Goal: Task Accomplishment & Management: Complete application form

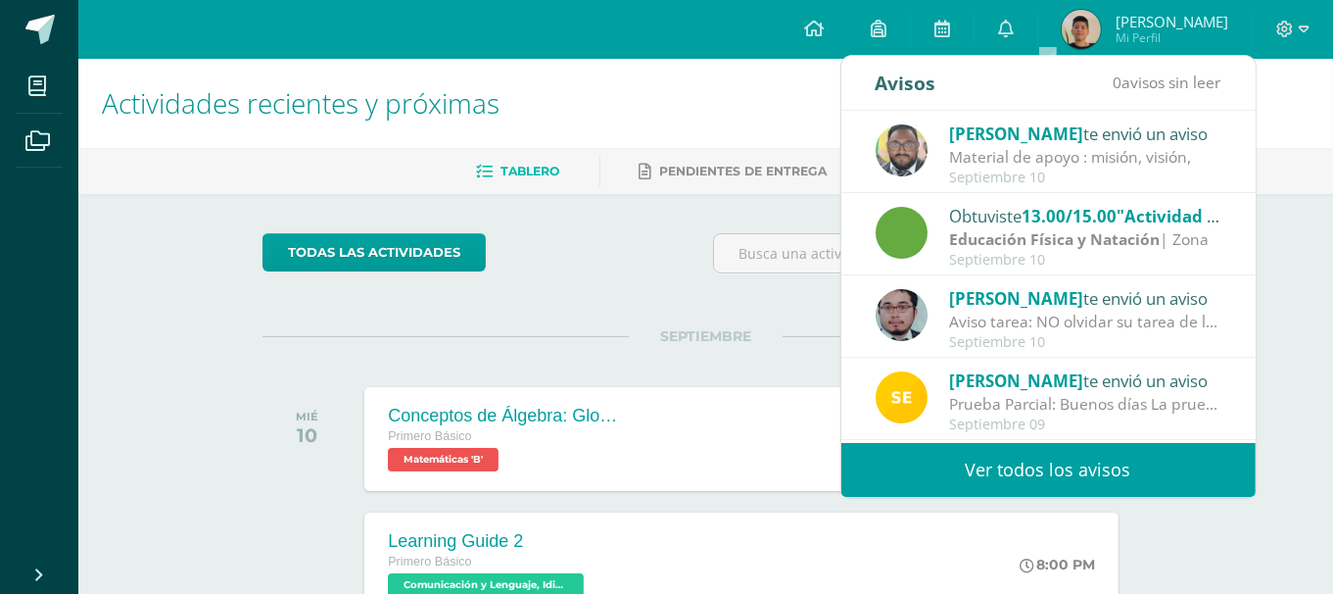
click at [999, 457] on link "Ver todos los avisos" at bounding box center [1048, 470] width 414 height 54
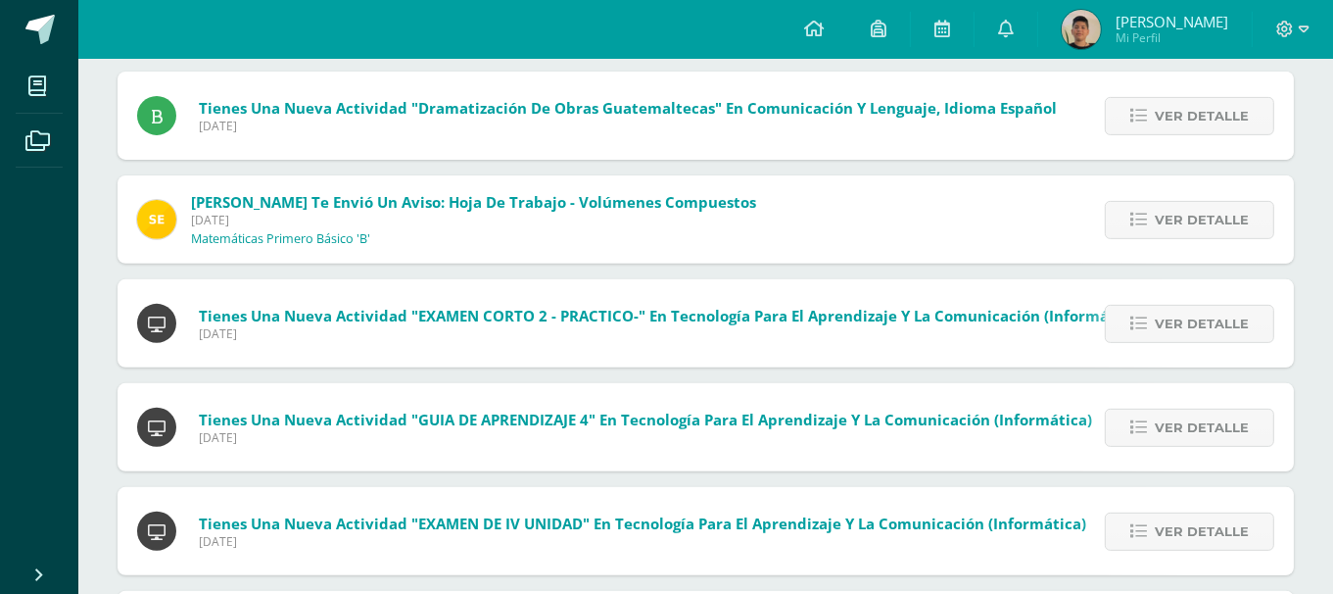
scroll to position [770, 0]
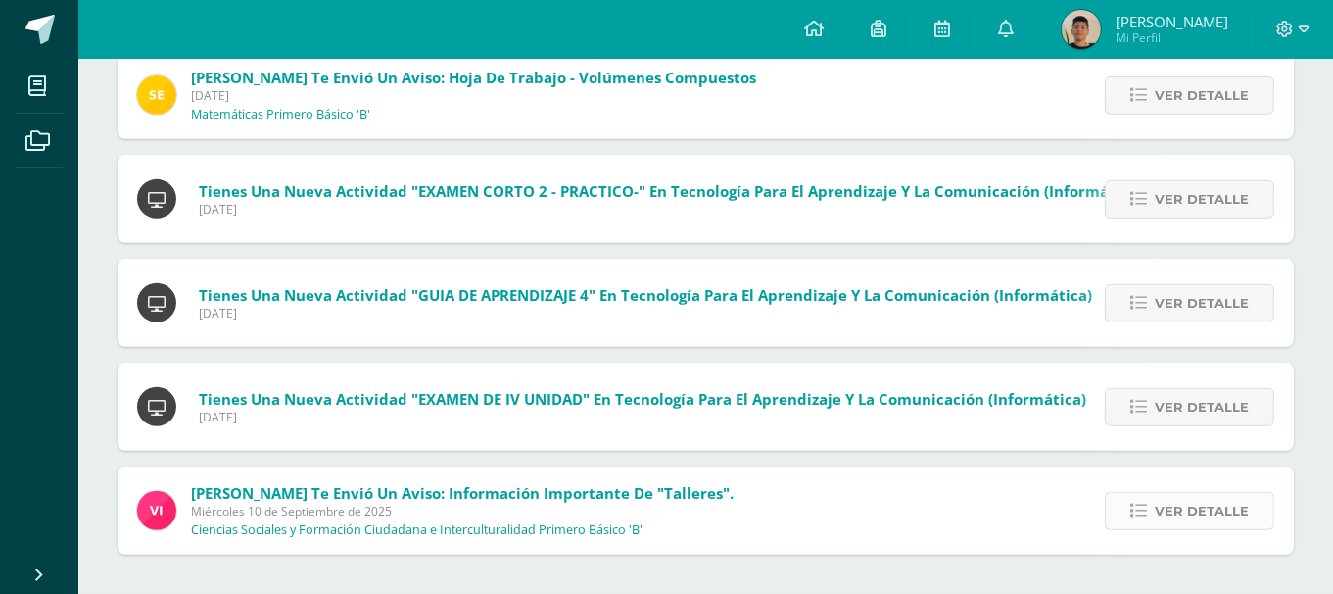
click at [1173, 507] on span "Ver detalle" at bounding box center [1202, 511] width 94 height 36
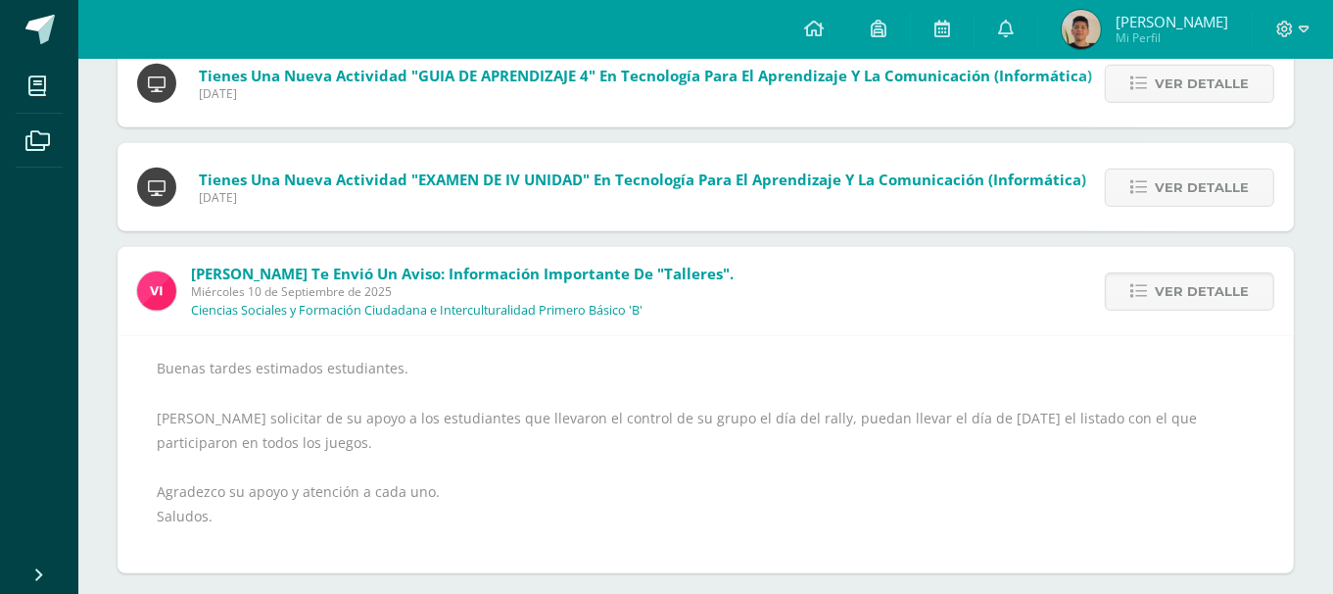
scroll to position [1007, 0]
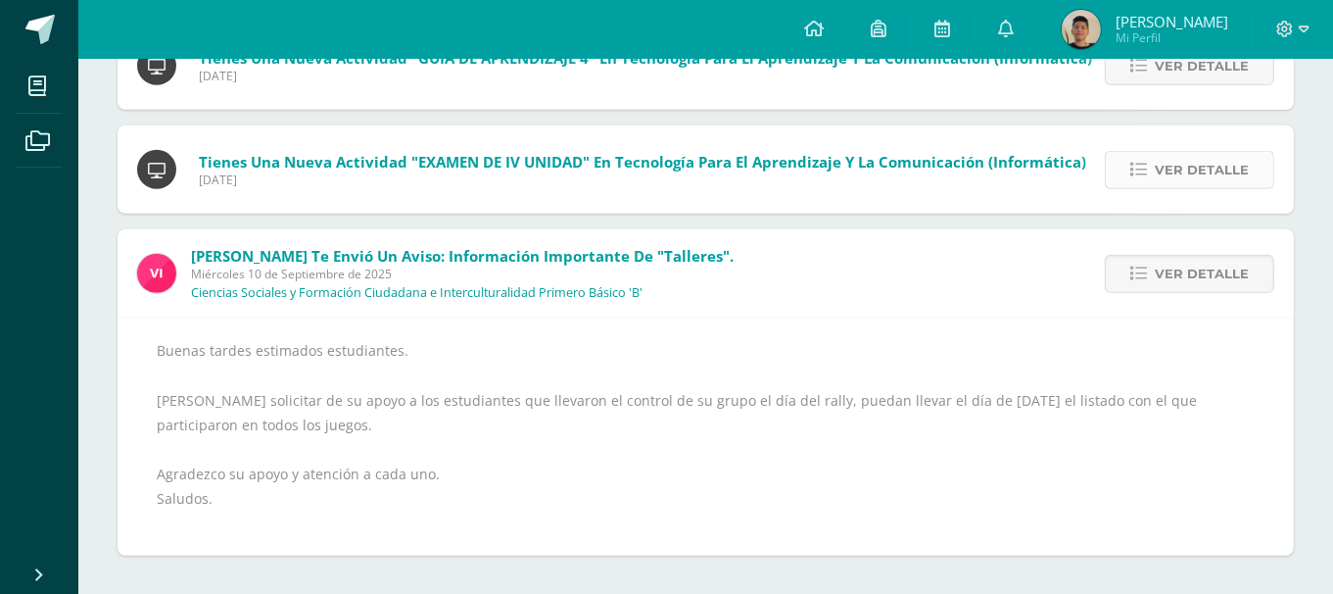
click at [1187, 169] on span "Ver detalle" at bounding box center [1202, 170] width 94 height 36
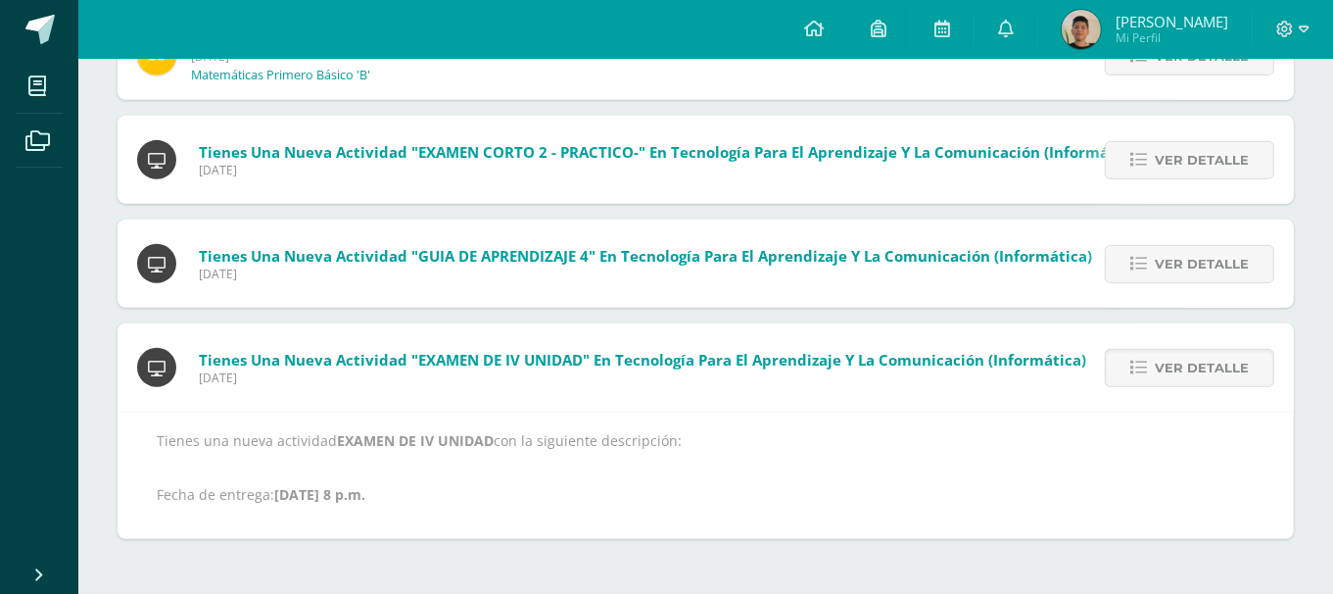
scroll to position [793, 0]
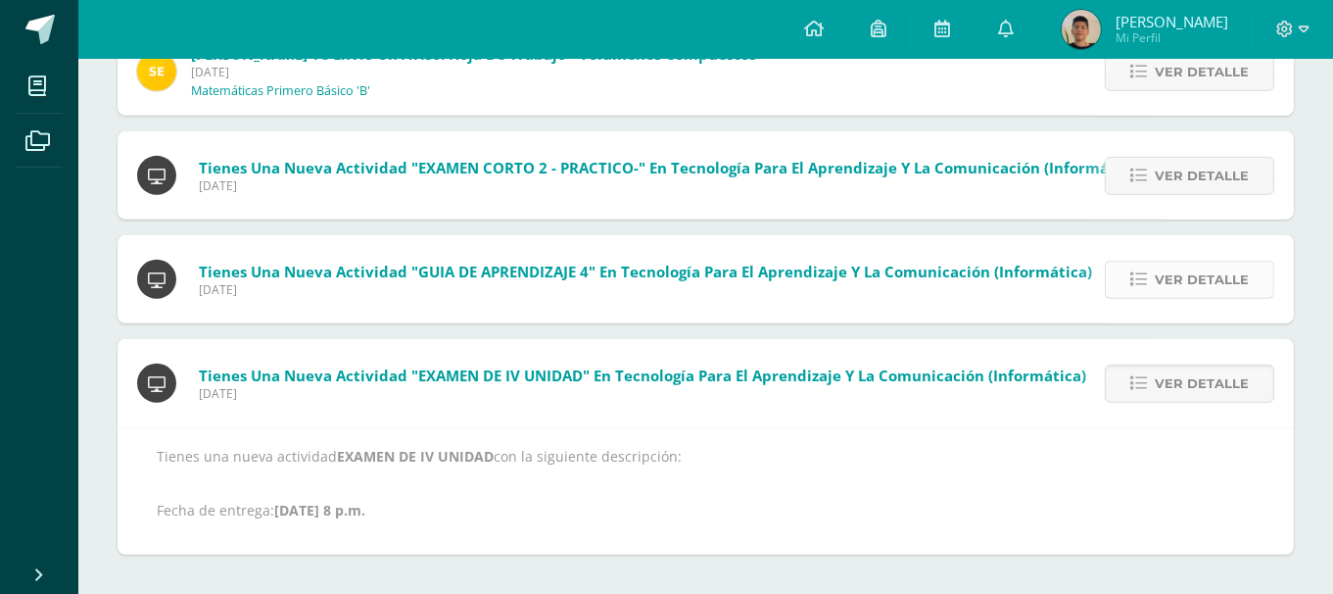
click at [1146, 282] on icon at bounding box center [1138, 279] width 17 height 17
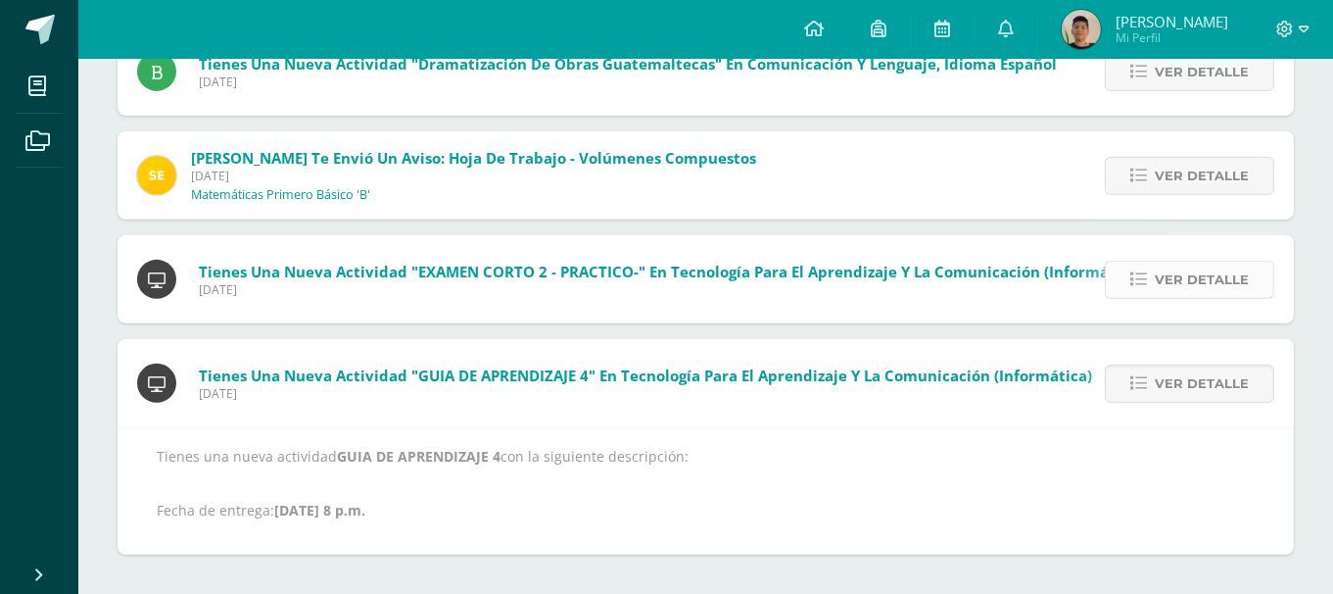
scroll to position [689, 0]
click at [1148, 186] on link "Ver detalle" at bounding box center [1189, 176] width 169 height 38
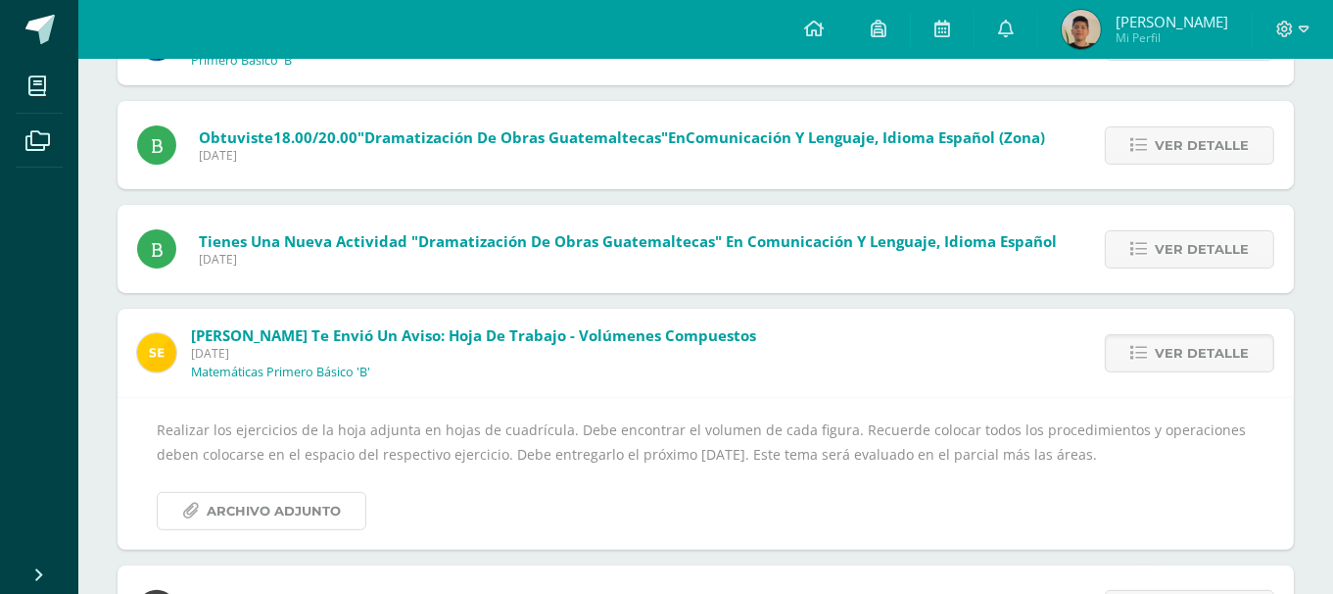
scroll to position [415, 0]
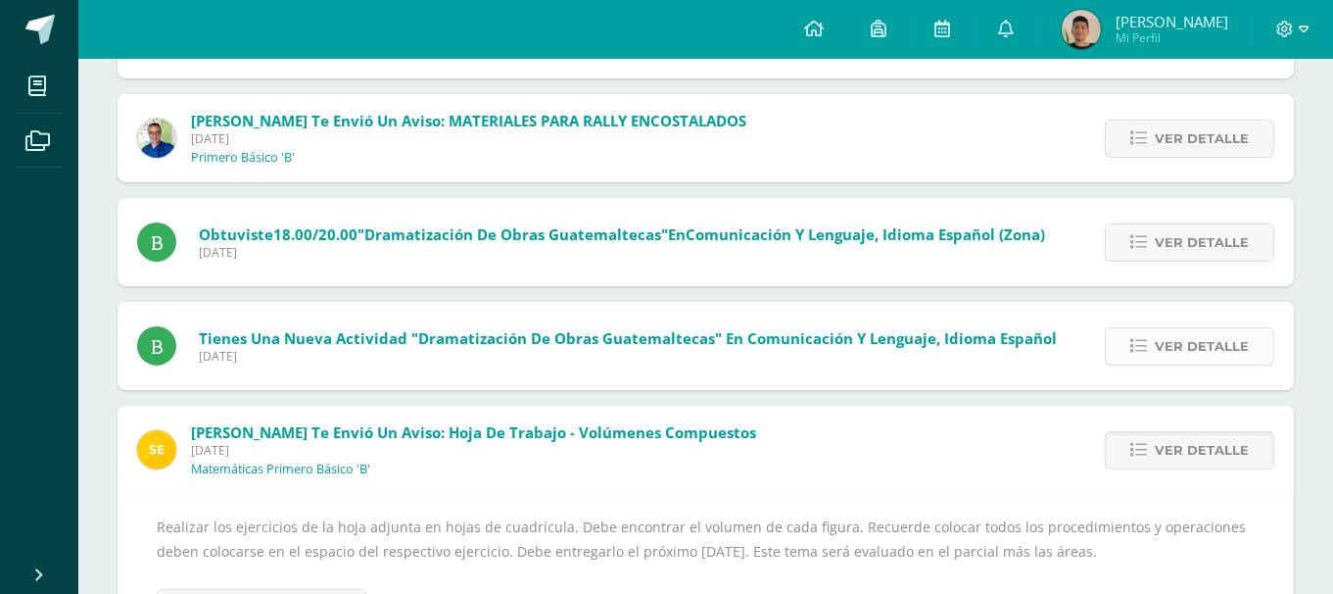
click at [1204, 327] on link "Ver detalle" at bounding box center [1189, 346] width 169 height 38
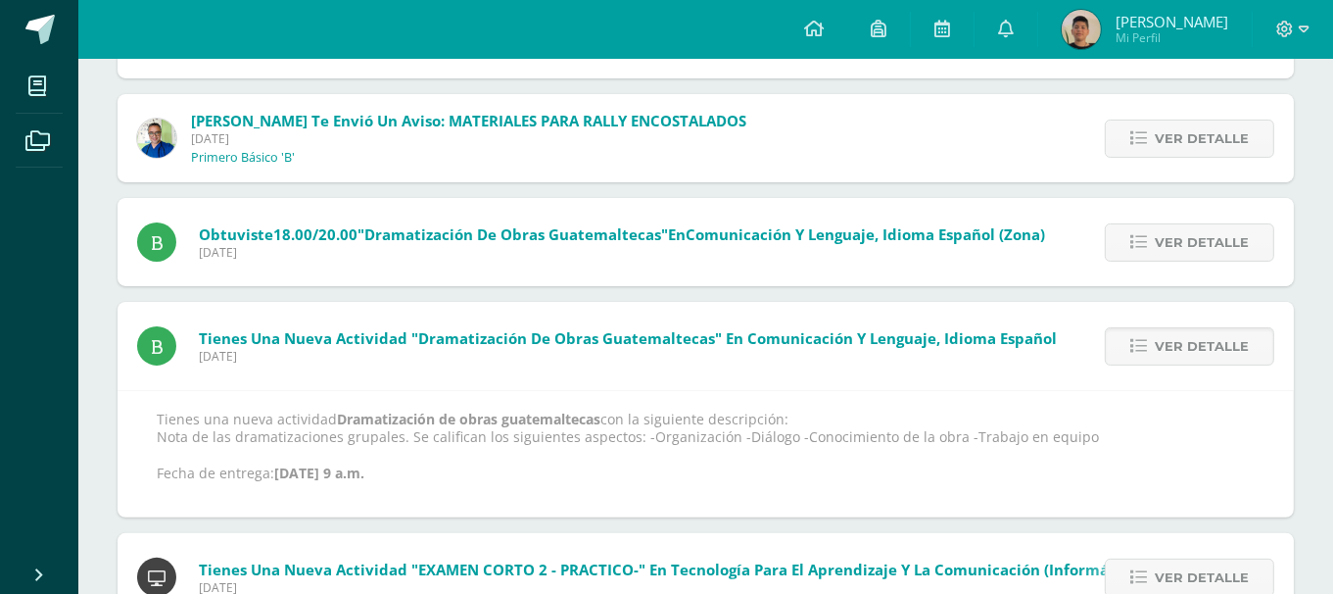
scroll to position [316, 0]
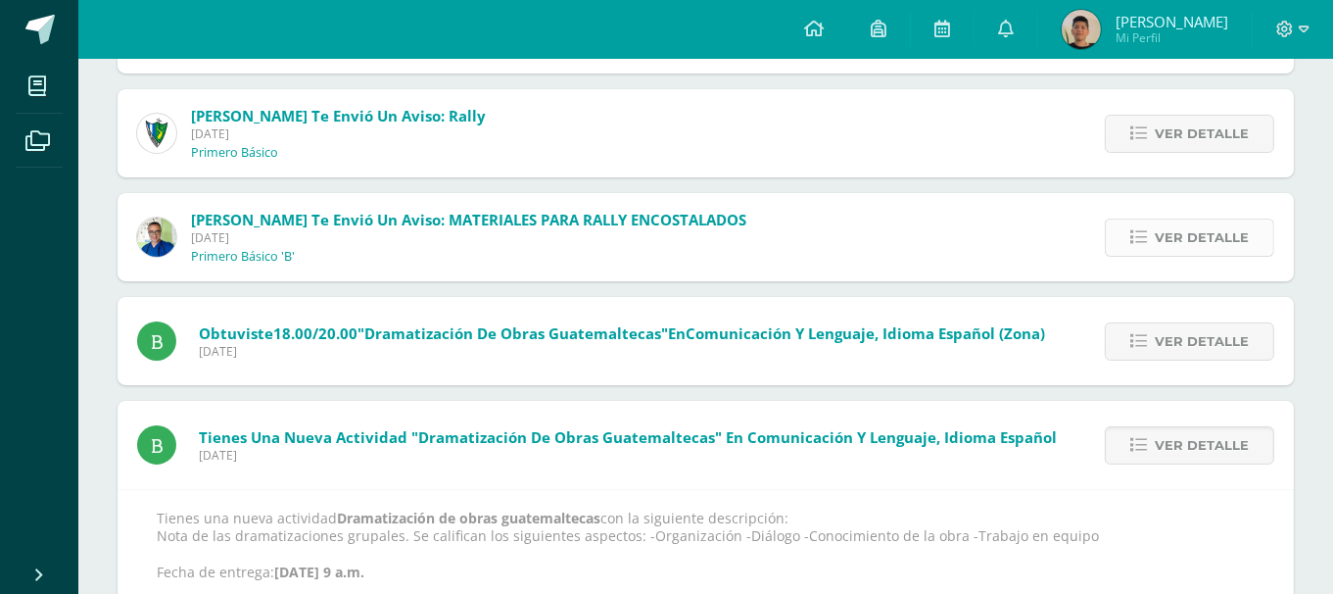
click at [1188, 232] on span "Ver detalle" at bounding box center [1202, 237] width 94 height 36
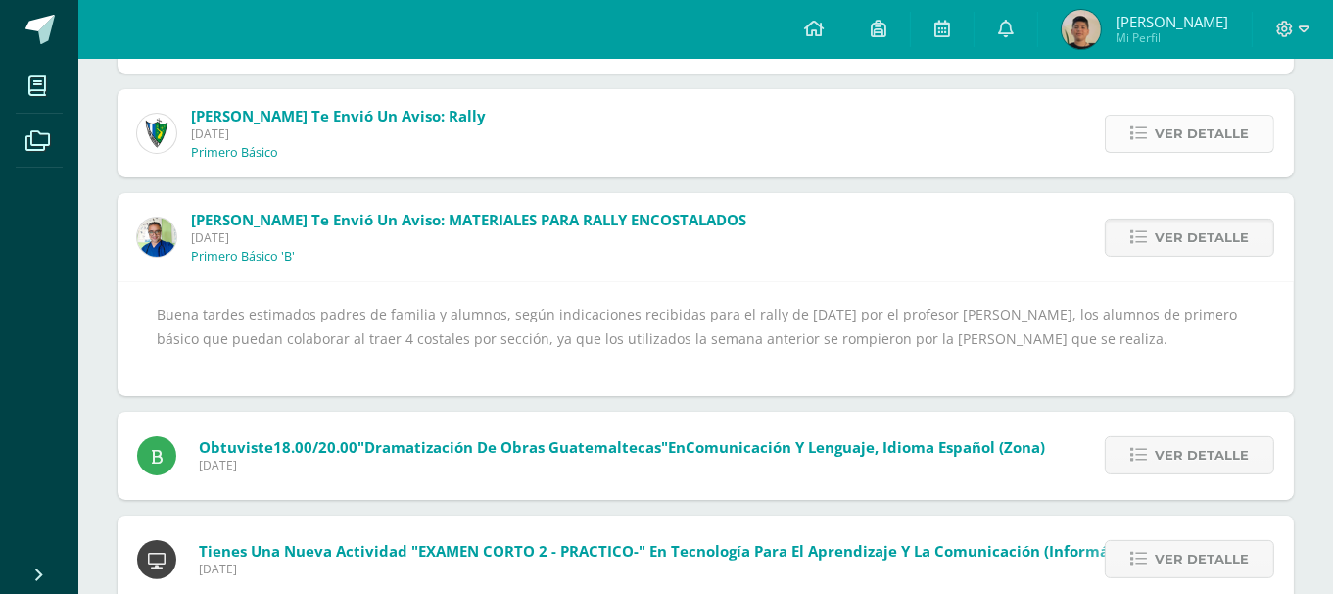
click at [1194, 116] on span "Ver detalle" at bounding box center [1202, 134] width 94 height 36
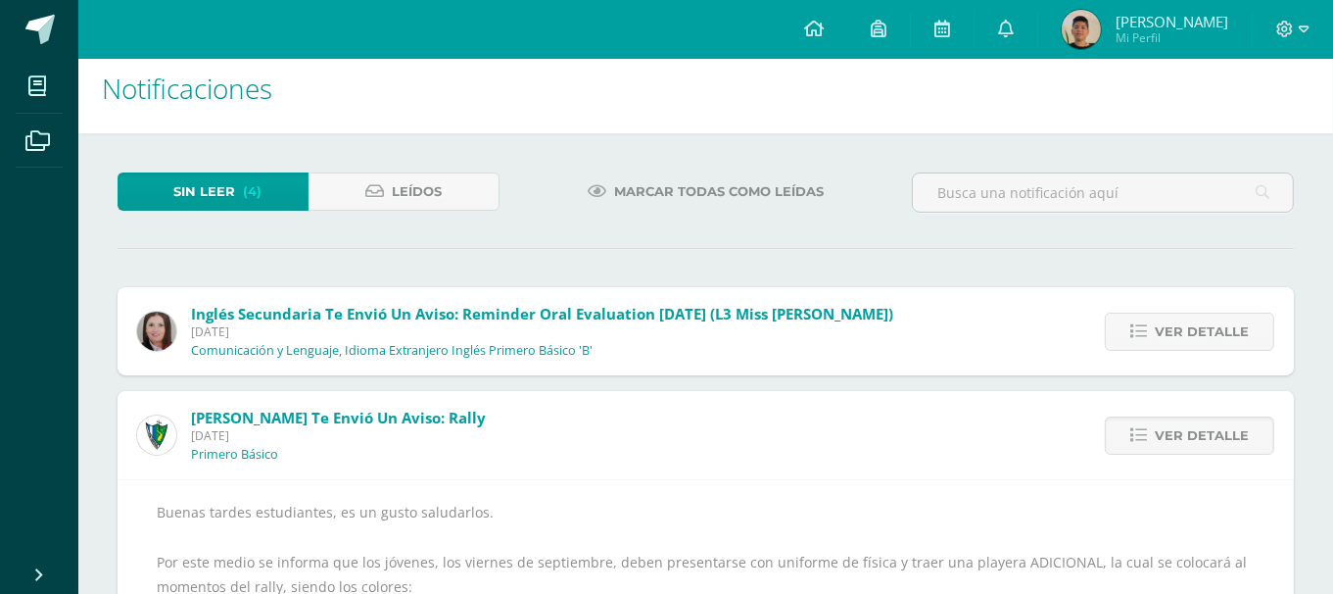
scroll to position [14, 0]
click at [1177, 331] on span "Ver detalle" at bounding box center [1202, 332] width 94 height 36
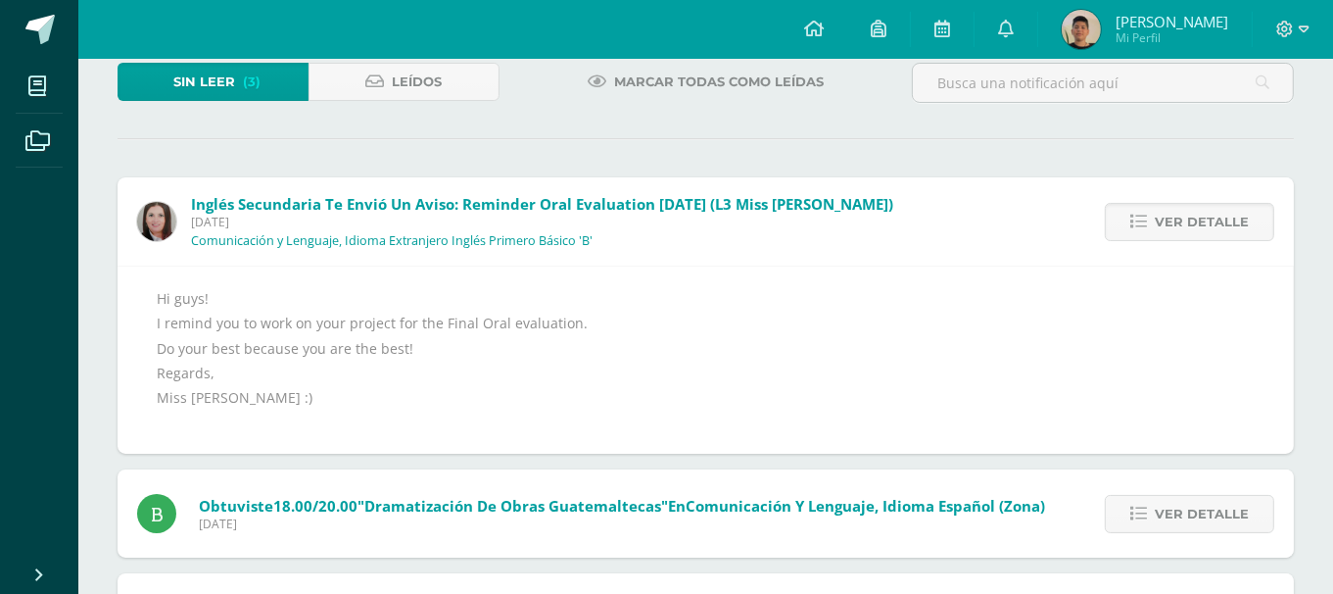
scroll to position [121, 0]
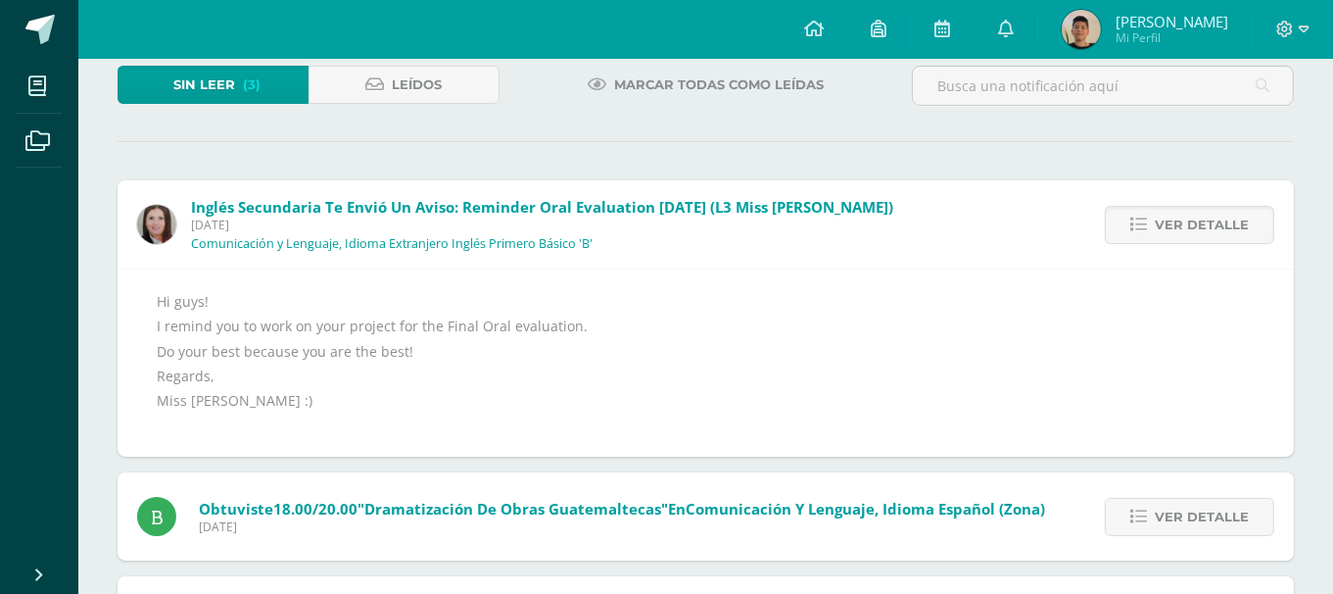
click at [732, 74] on span "Marcar todas como leídas" at bounding box center [719, 85] width 210 height 36
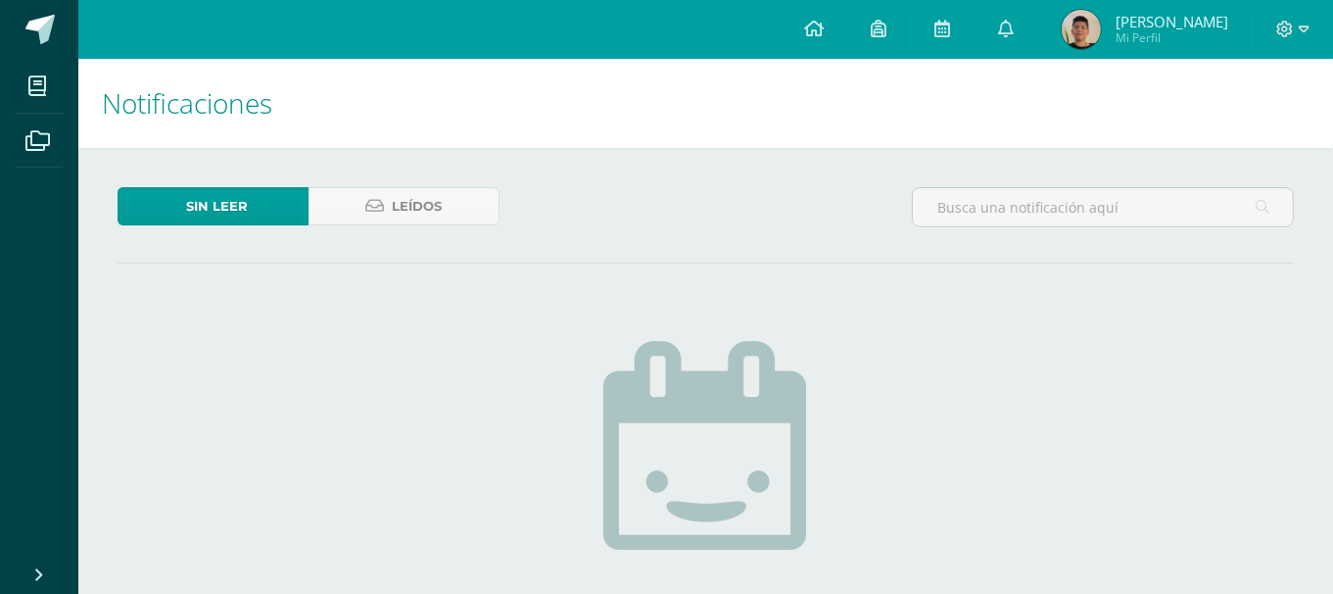
click at [691, 221] on div "Sin leer Leídos" at bounding box center [706, 215] width 1192 height 57
click at [1014, 28] on icon at bounding box center [1006, 29] width 16 height 18
drag, startPoint x: 589, startPoint y: 134, endPoint x: 519, endPoint y: 180, distance: 83.4
click at [586, 136] on h1 "Notificaciones" at bounding box center [706, 103] width 1208 height 89
click at [476, 193] on link "Leídos" at bounding box center [404, 206] width 191 height 38
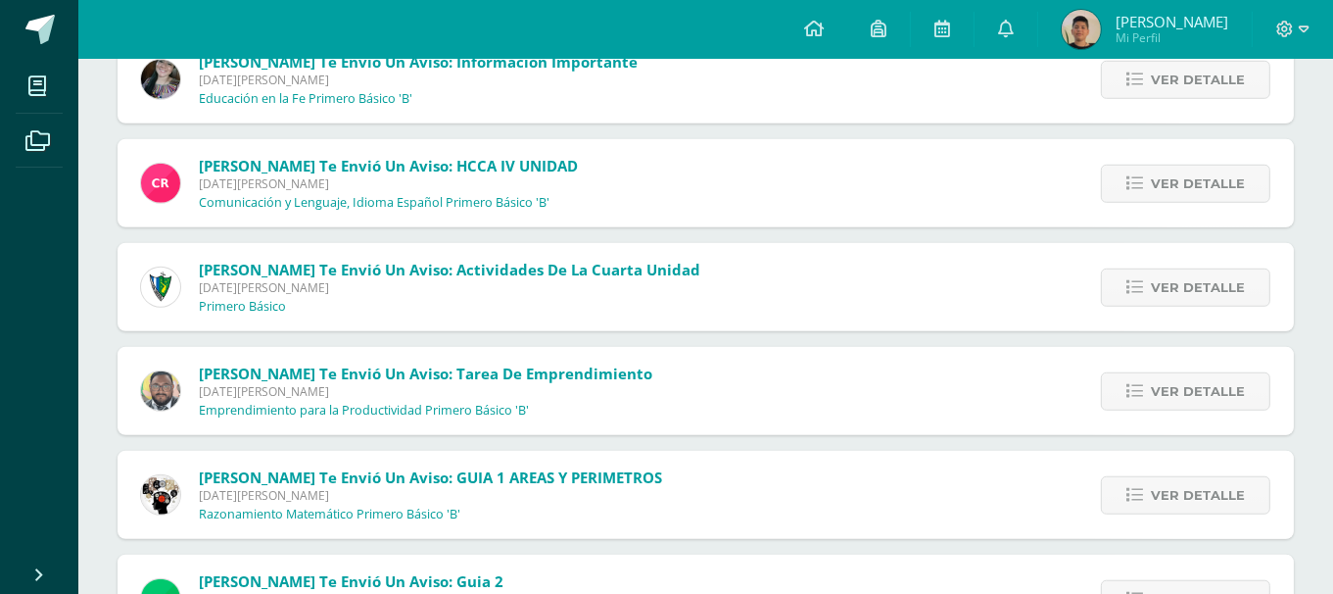
scroll to position [15084, 0]
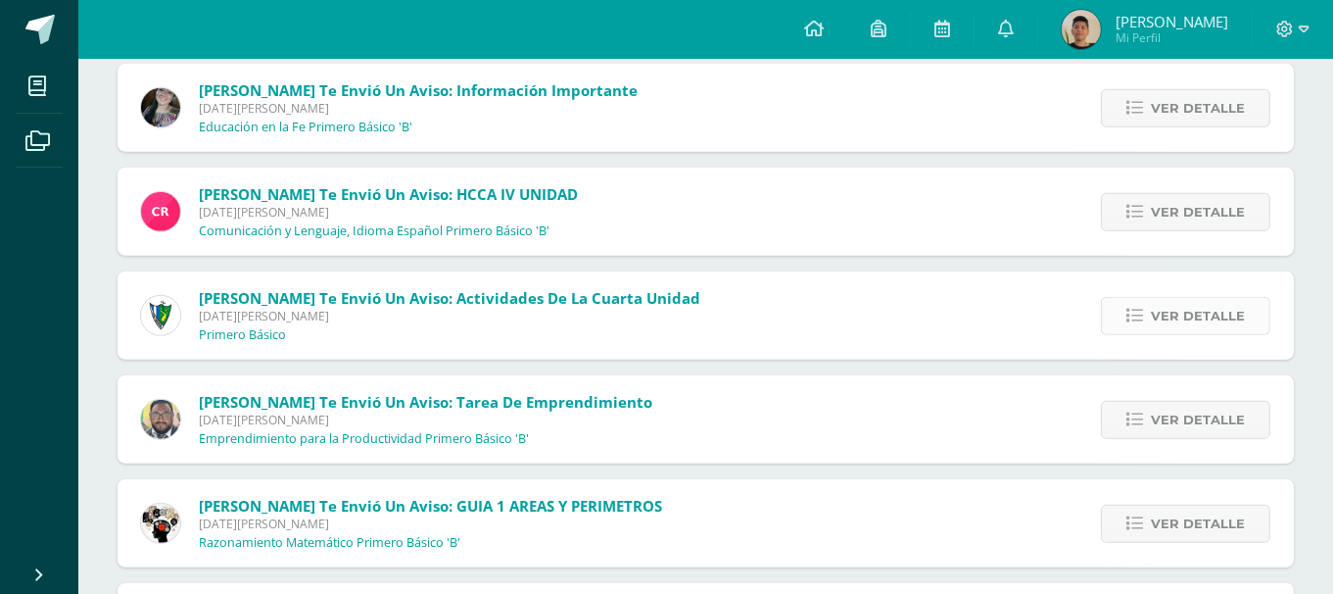
click at [1175, 323] on span "Ver detalle" at bounding box center [1198, 316] width 94 height 36
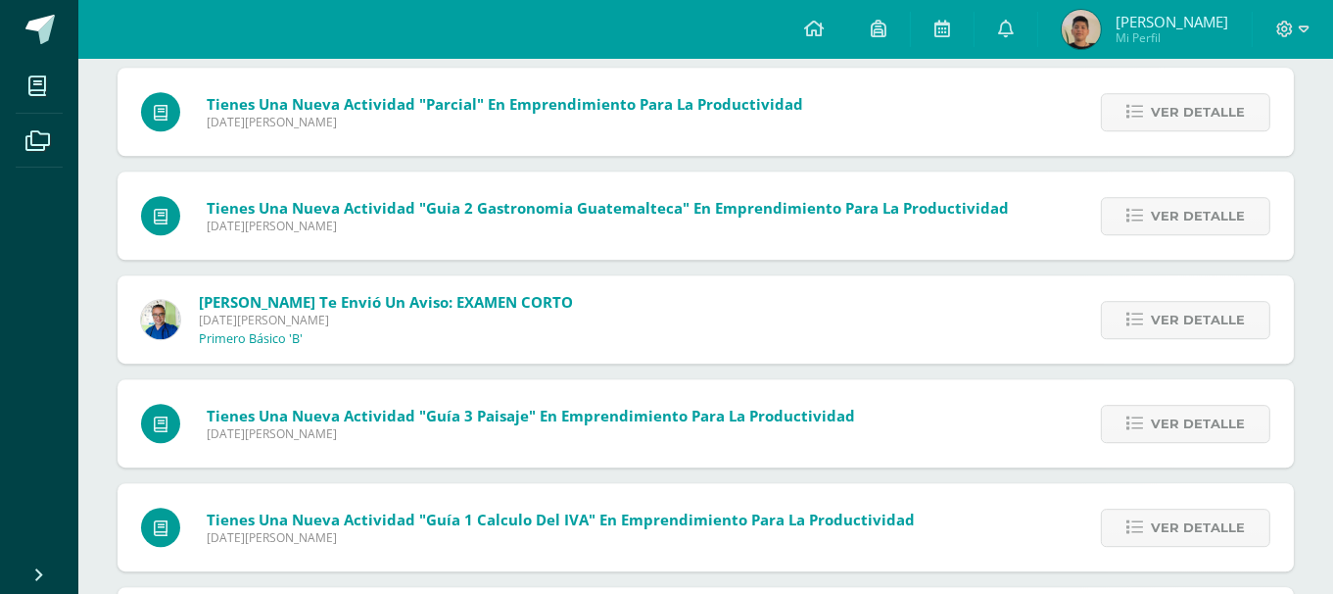
scroll to position [11949, 0]
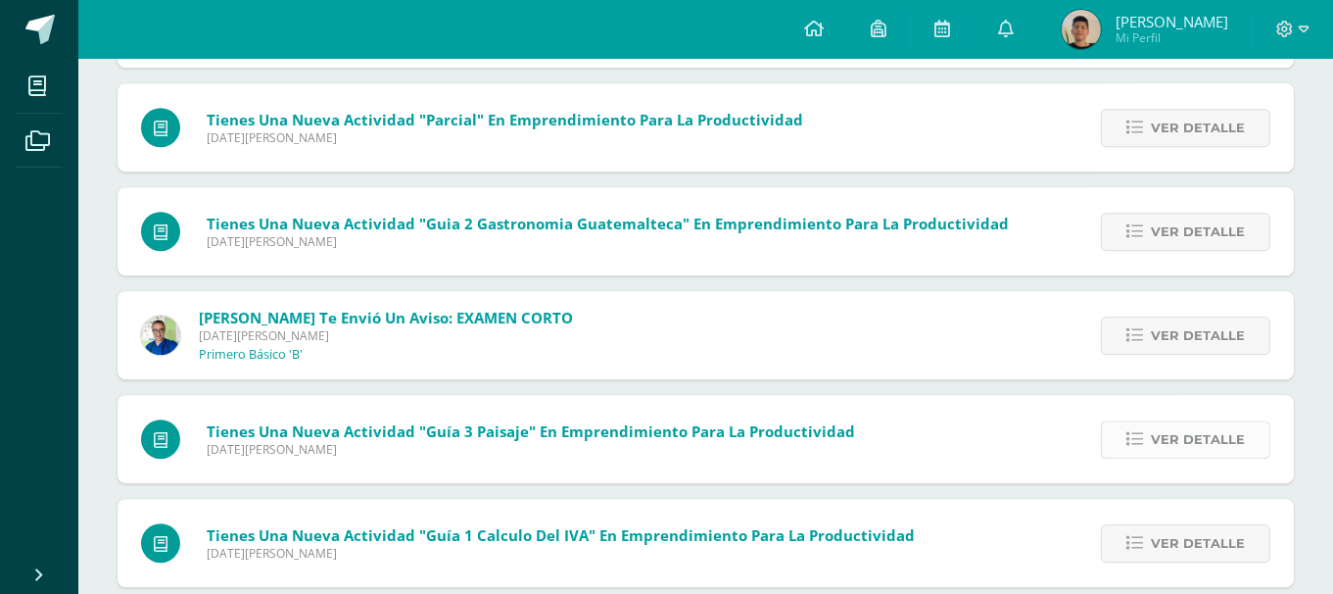
click at [1153, 432] on link "Ver detalle" at bounding box center [1185, 439] width 169 height 38
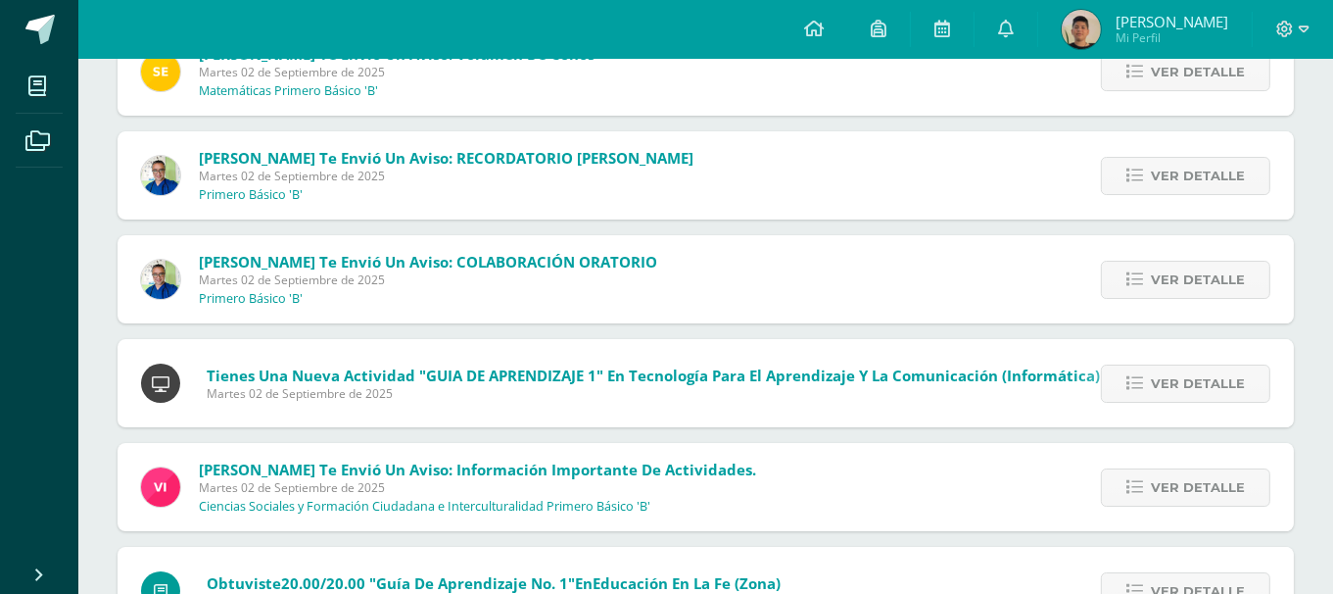
scroll to position [6269, 0]
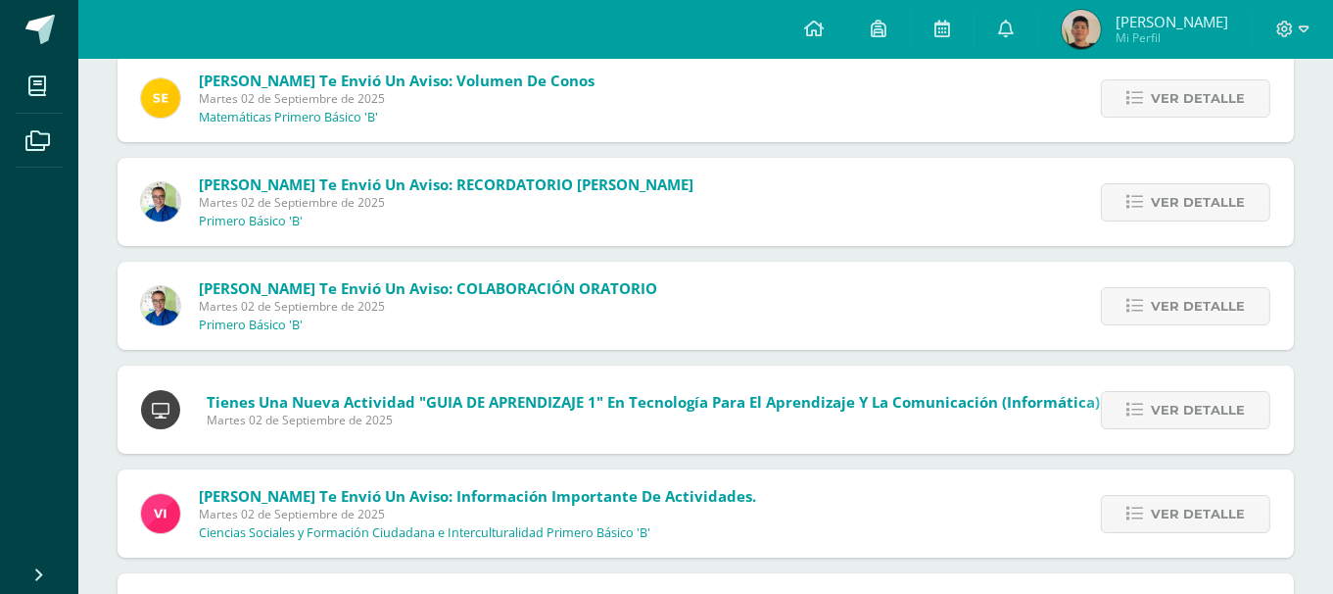
click at [1098, 411] on div "Ver detalle" at bounding box center [1182, 409] width 222 height 88
click at [1113, 405] on link "Ver detalle" at bounding box center [1185, 410] width 169 height 38
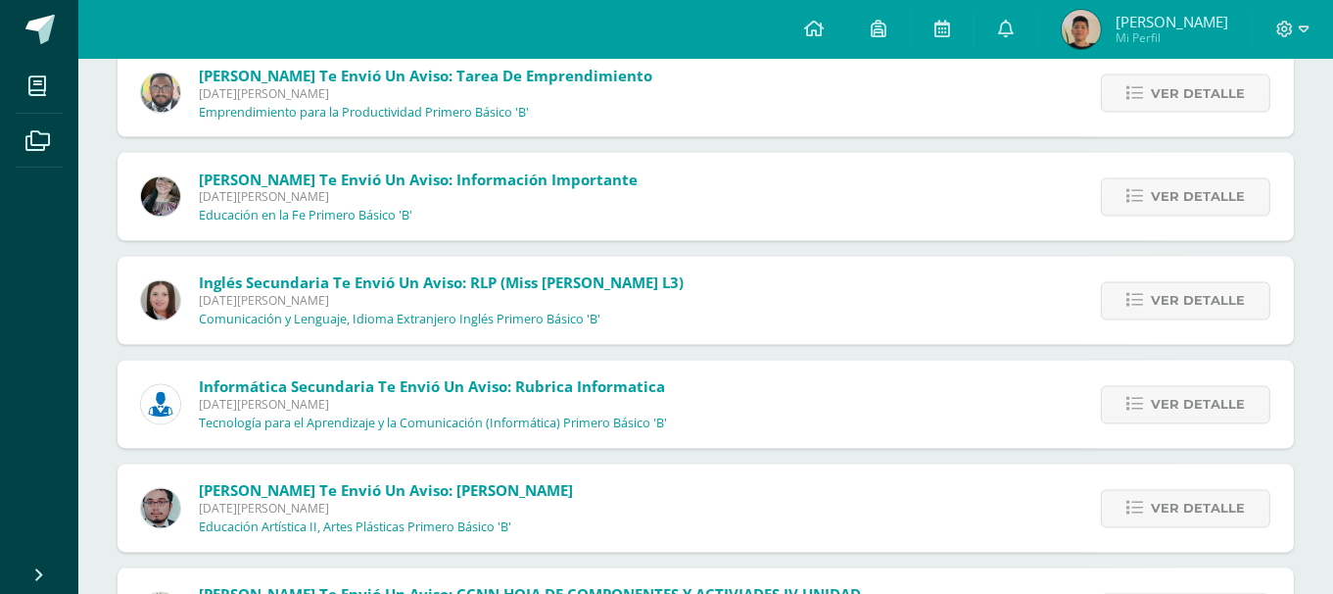
scroll to position [16992, 0]
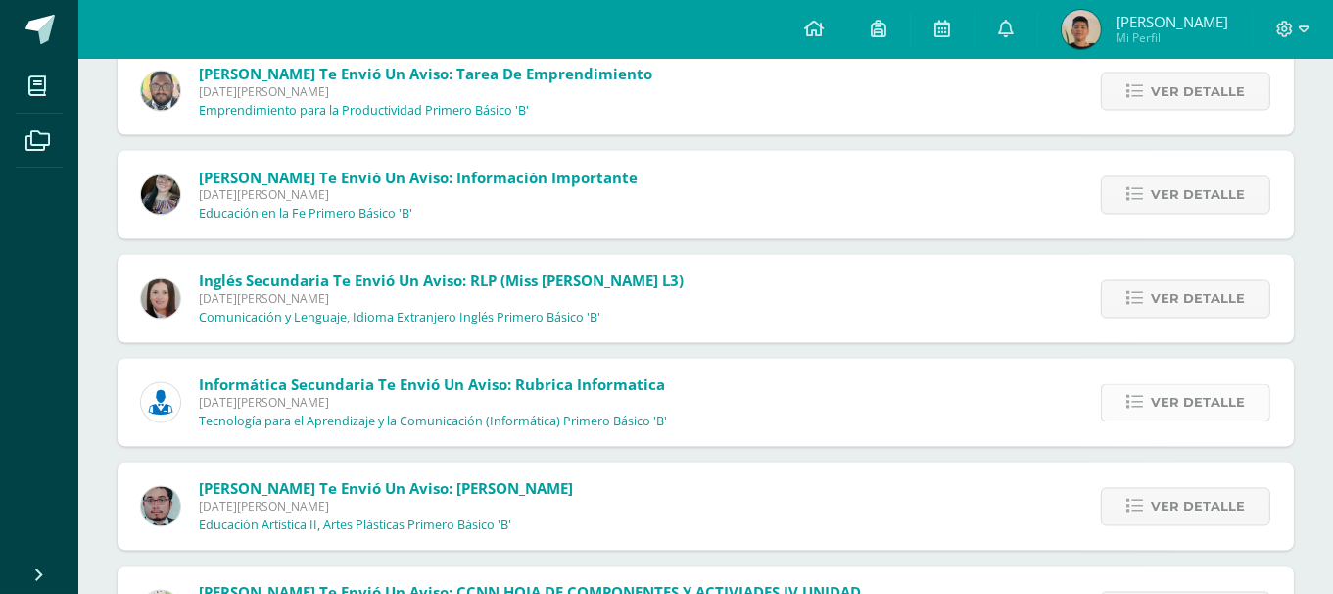
click at [1187, 387] on span "Ver detalle" at bounding box center [1198, 403] width 94 height 36
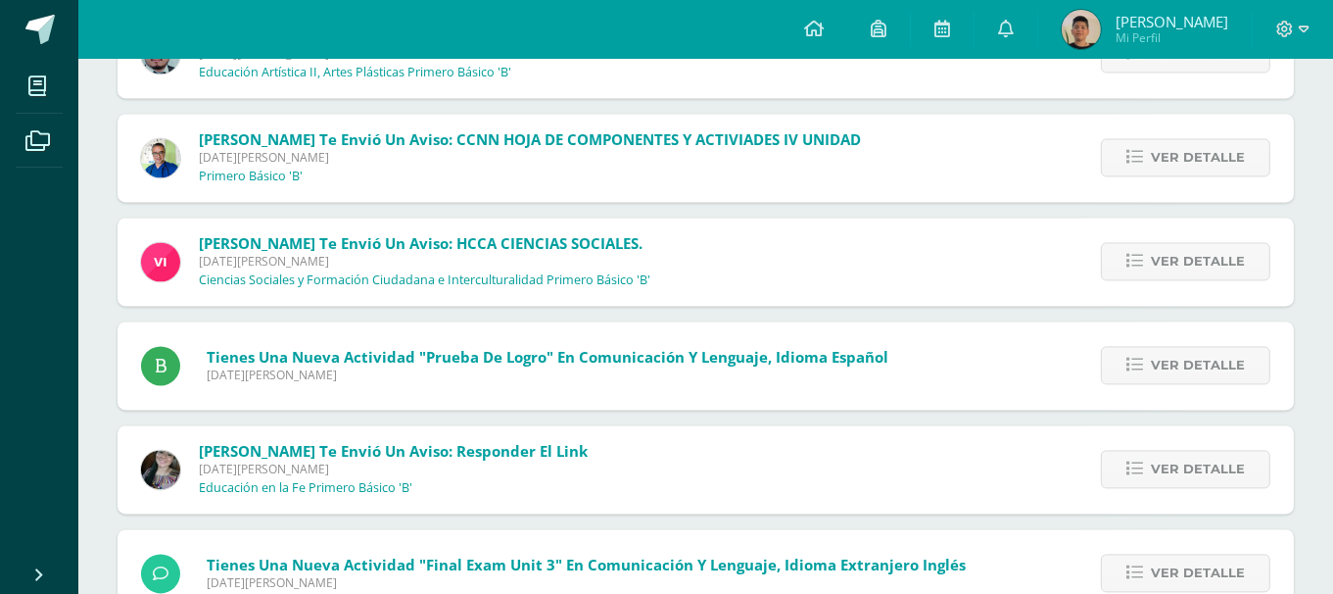
scroll to position [17542, 0]
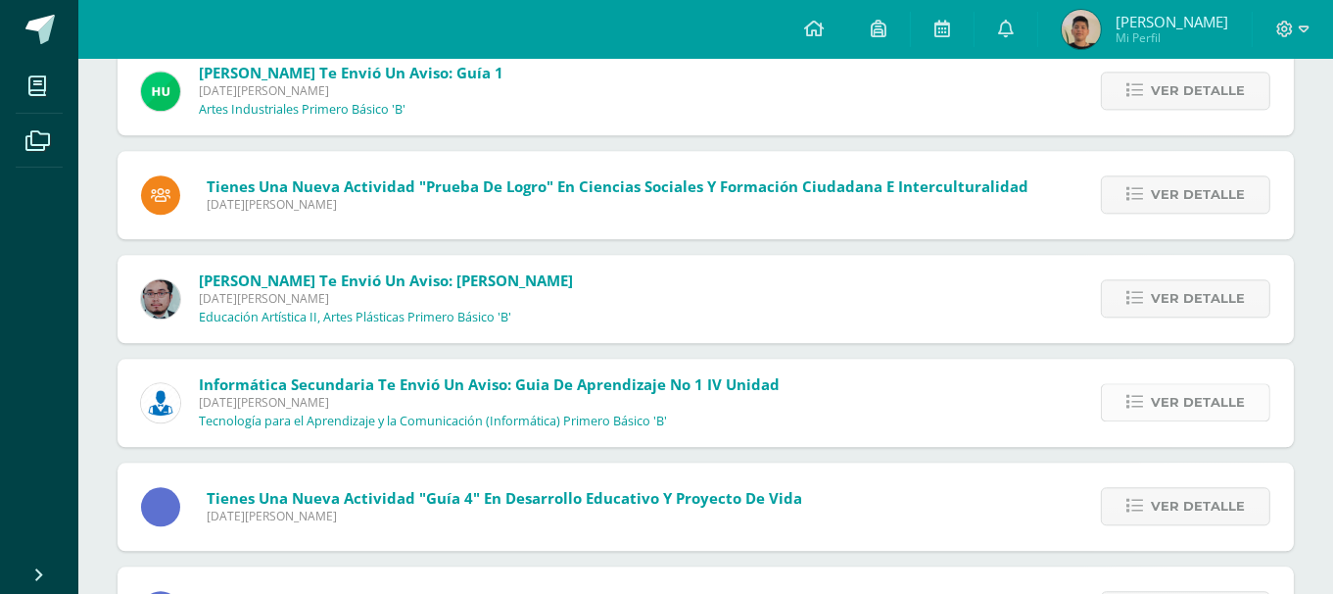
click at [1188, 407] on span "Ver detalle" at bounding box center [1198, 402] width 94 height 36
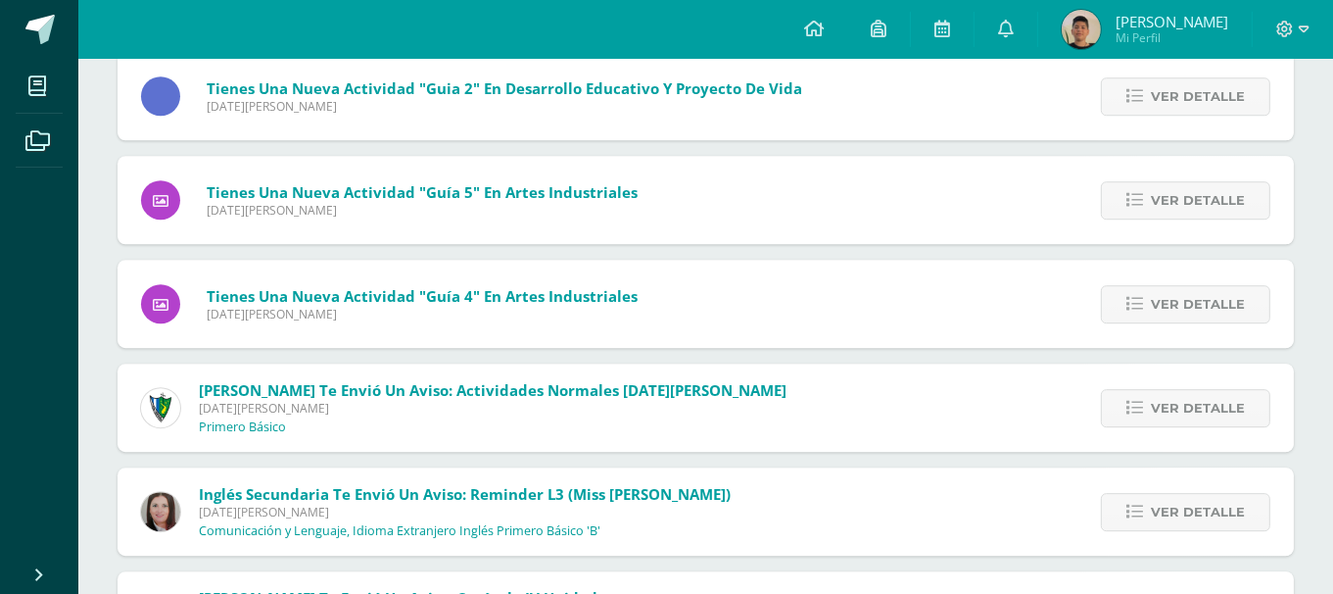
scroll to position [18900, 0]
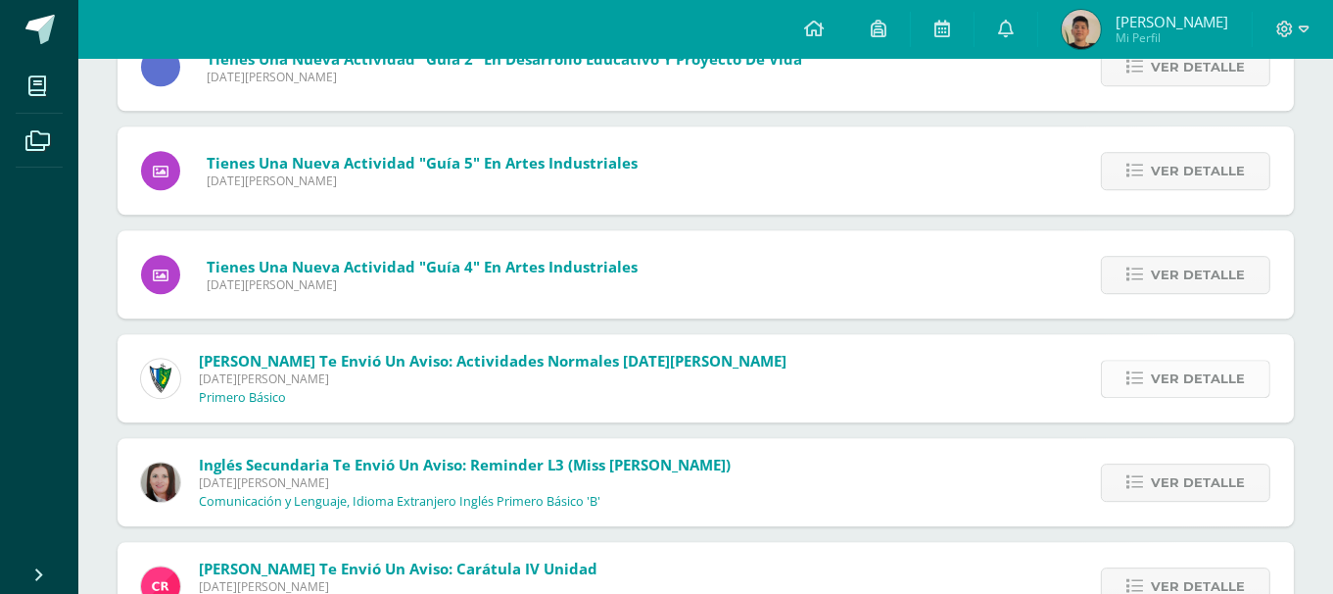
click at [1121, 378] on link "Ver detalle" at bounding box center [1185, 378] width 169 height 38
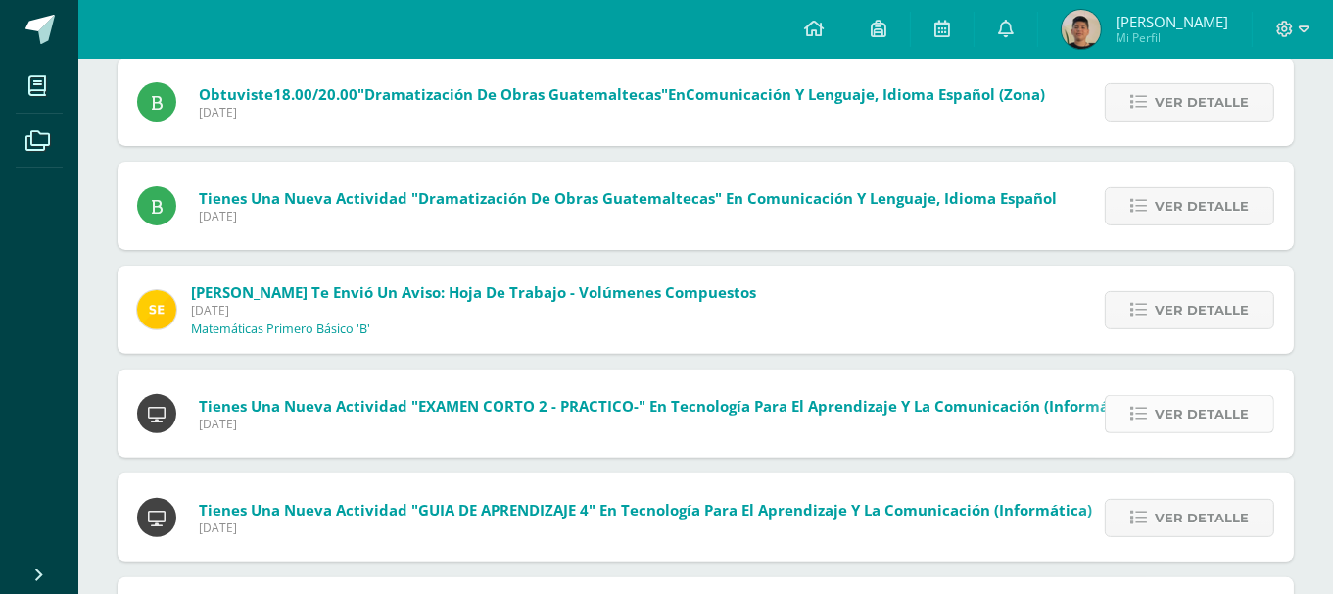
scroll to position [588, 0]
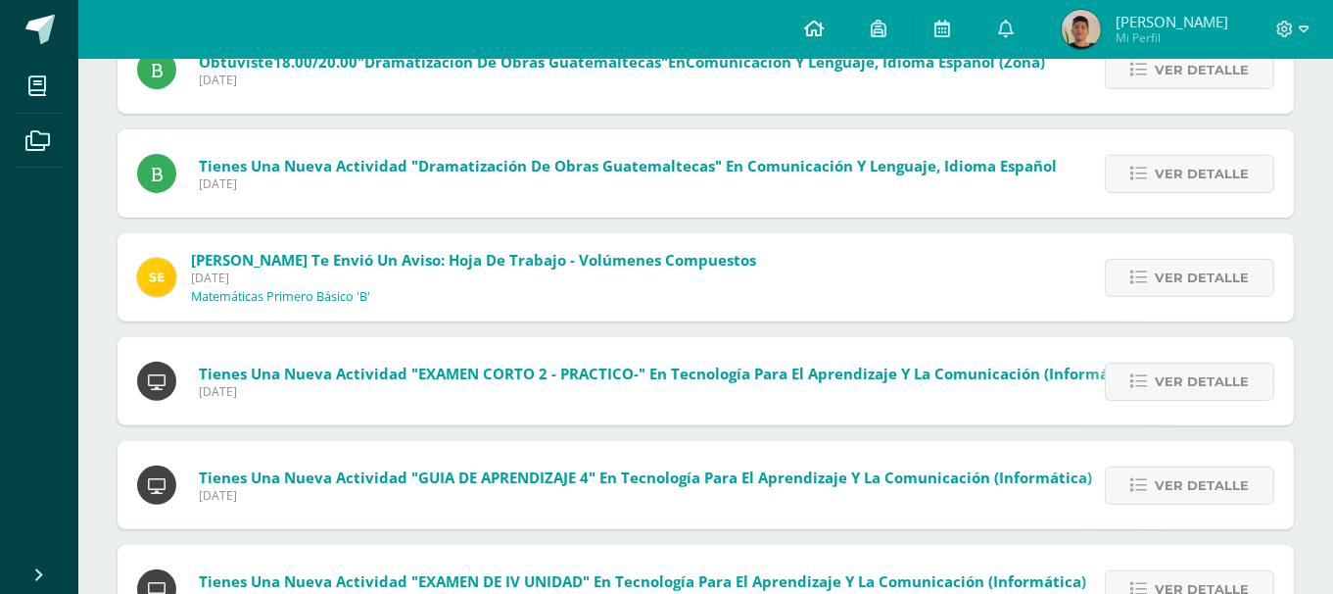
click at [847, 8] on link at bounding box center [814, 29] width 67 height 59
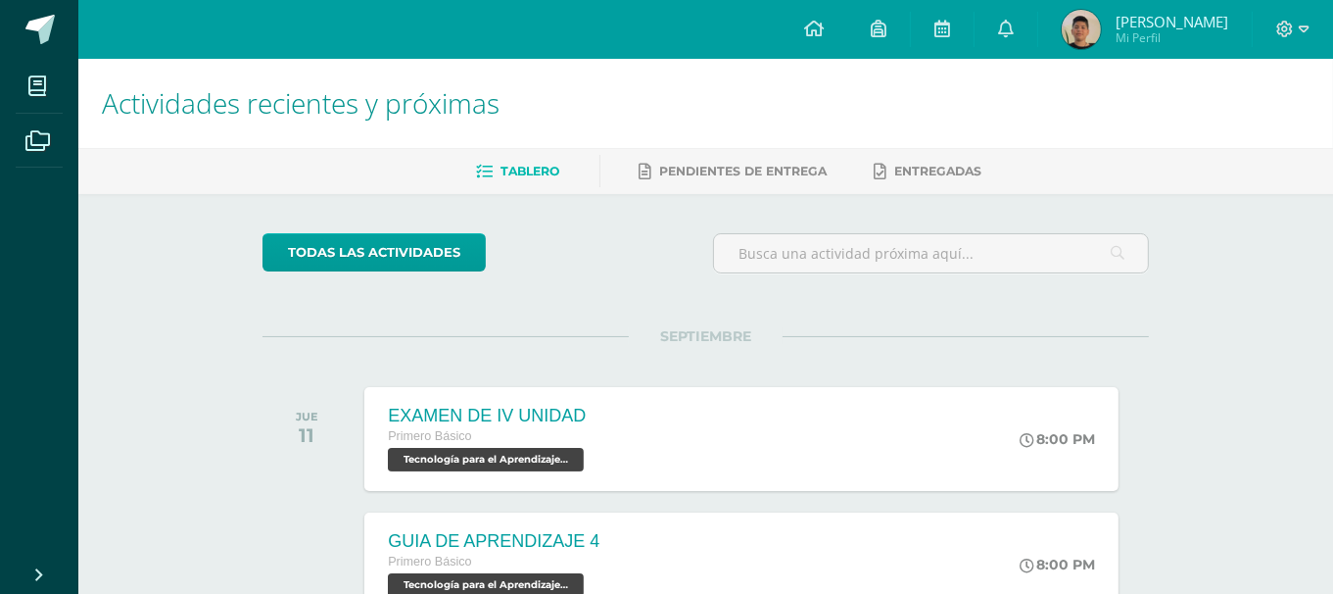
scroll to position [391, 0]
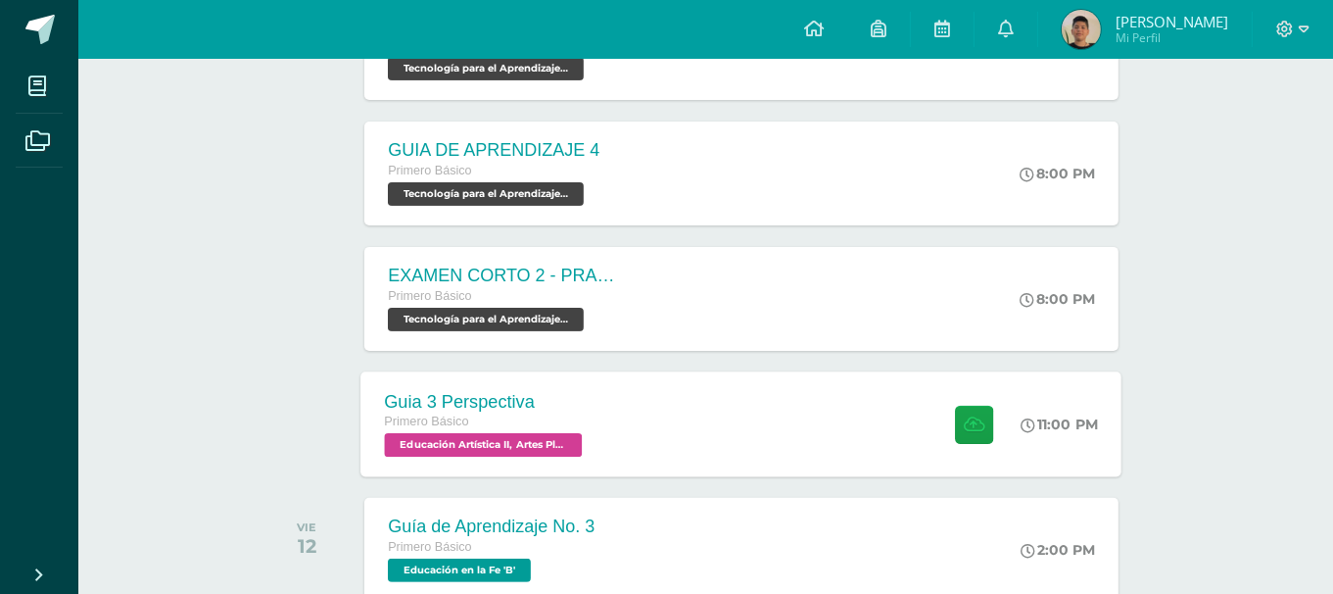
click at [841, 394] on div "Guia 3 Perspectiva Primero Básico Educación Artística II, Artes Plásticas 'B' 1…" at bounding box center [741, 423] width 761 height 105
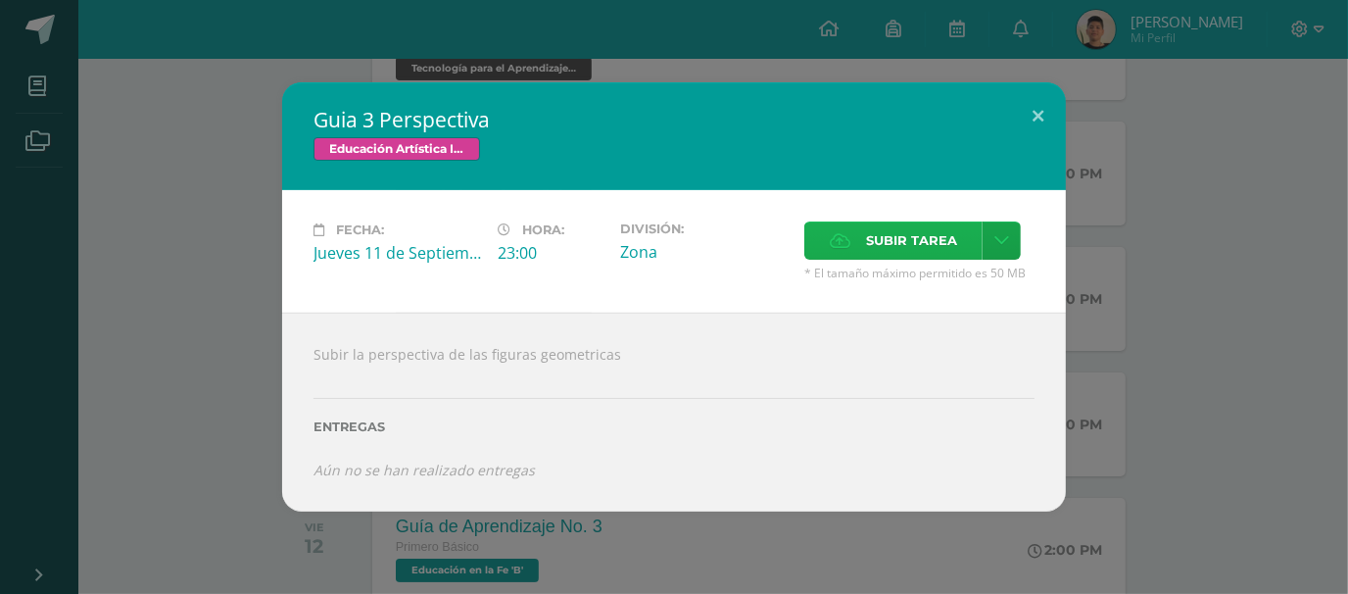
click at [930, 235] on span "Subir tarea" at bounding box center [911, 240] width 91 height 36
click at [0, 0] on input "Subir tarea" at bounding box center [0, 0] width 0 height 0
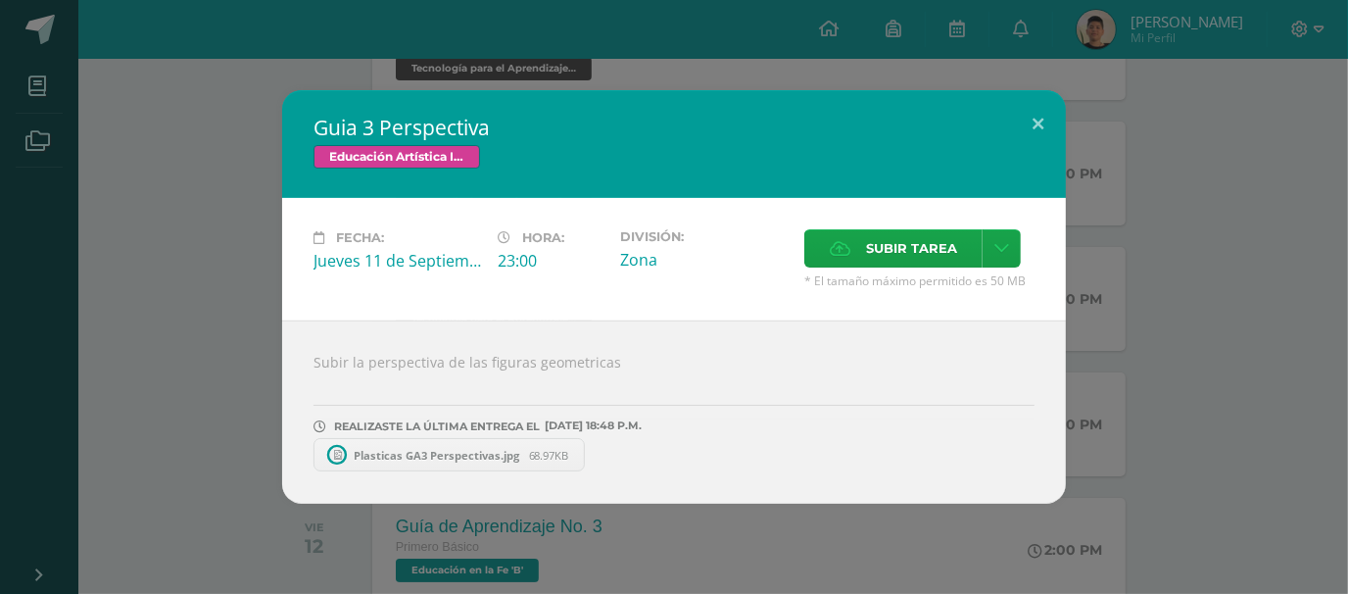
click at [492, 444] on link "Plasticas GA3 Perspectivas.jpg 68.97KB" at bounding box center [448, 454] width 271 height 33
drag, startPoint x: 1284, startPoint y: 309, endPoint x: 1162, endPoint y: 401, distance: 152.6
click at [1284, 309] on div "Guia 3 Perspectiva Educación Artística II, Artes Plásticas Fecha: [DATE] Hora: …" at bounding box center [674, 296] width 1332 height 413
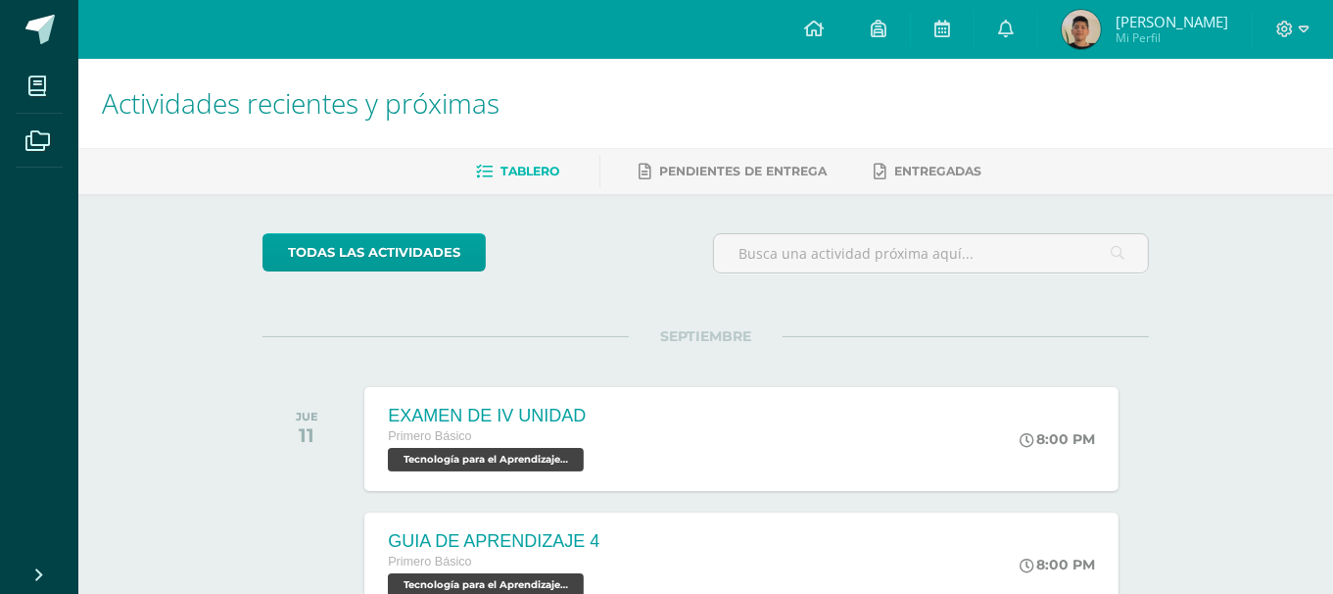
scroll to position [0, 0]
